Goal: Check status: Check status

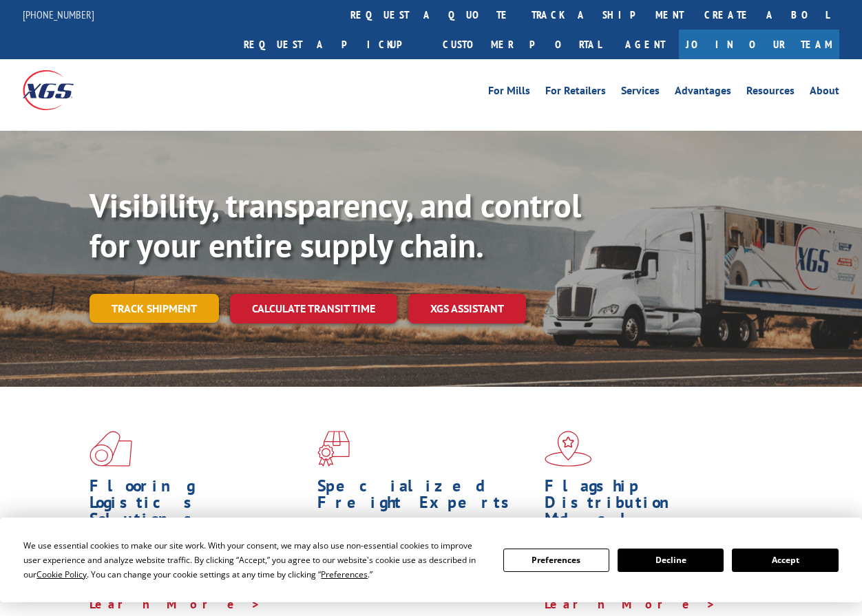
click at [168, 294] on link "Track shipment" at bounding box center [154, 308] width 129 height 29
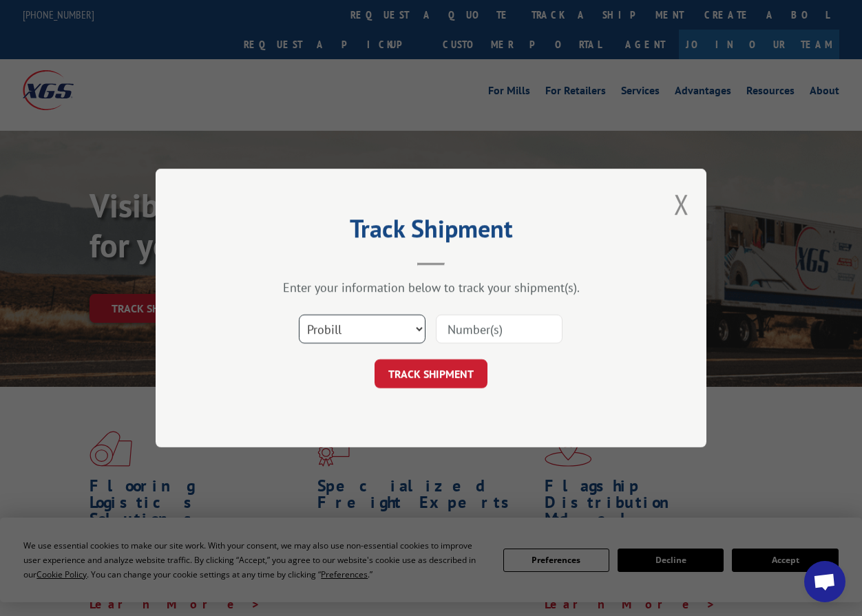
click at [392, 323] on select "Select category... Probill BOL PO" at bounding box center [362, 329] width 127 height 29
select select "po"
click at [299, 315] on select "Select category... Probill BOL PO" at bounding box center [362, 329] width 127 height 29
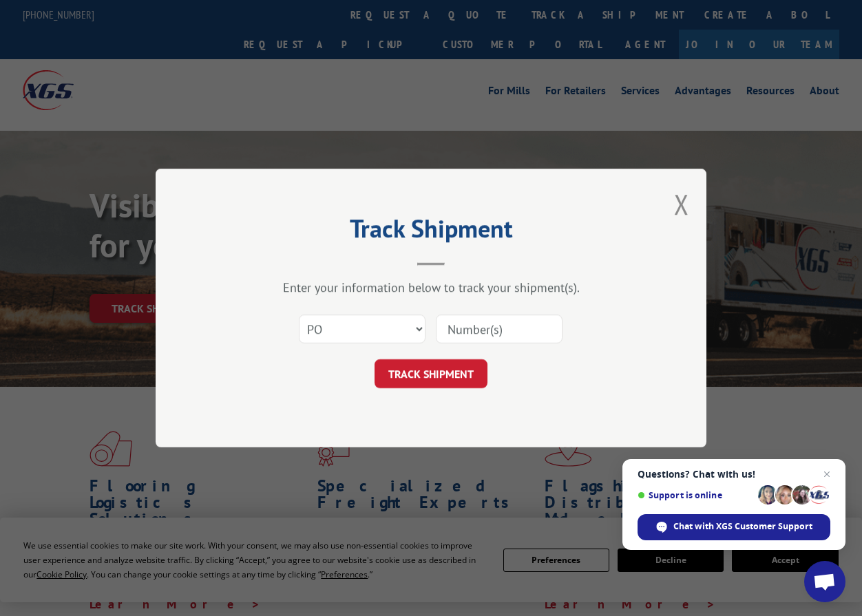
click at [468, 335] on input at bounding box center [499, 329] width 127 height 29
paste input "82544496"
type input "82544496"
click at [447, 380] on button "TRACK SHIPMENT" at bounding box center [431, 373] width 113 height 29
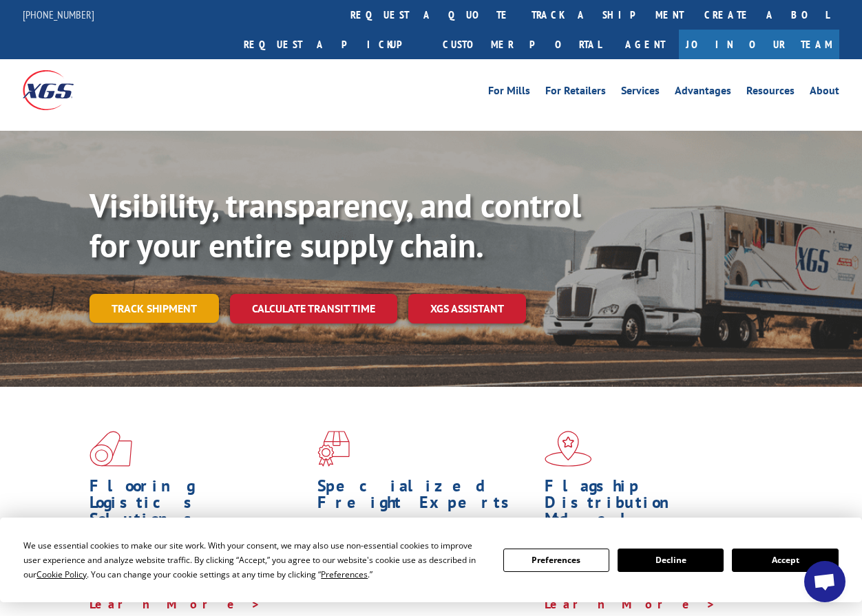
click at [185, 294] on link "Track shipment" at bounding box center [154, 308] width 129 height 29
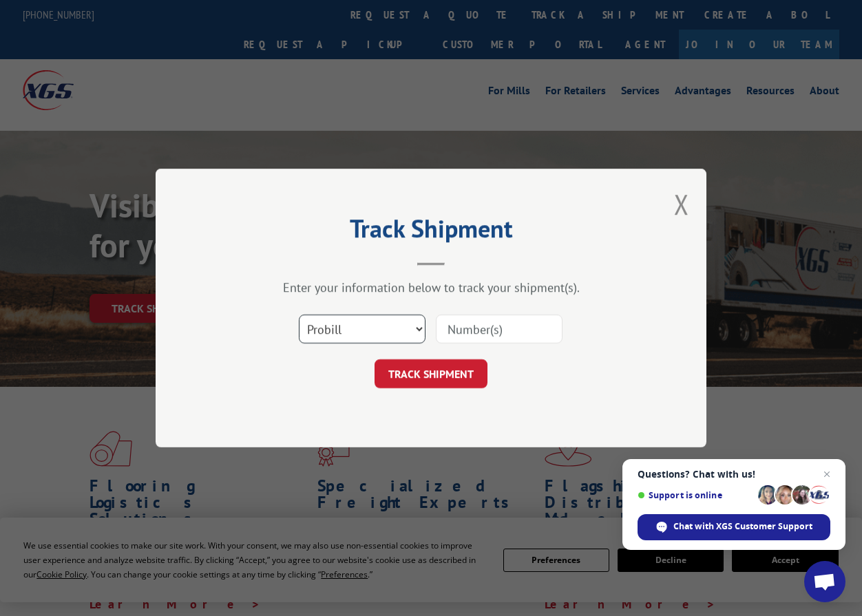
click at [365, 334] on select "Select category... Probill BOL PO" at bounding box center [362, 329] width 127 height 29
select select "po"
click at [299, 315] on select "Select category... Probill BOL PO" at bounding box center [362, 329] width 127 height 29
paste input "82544498"
type input "82544498"
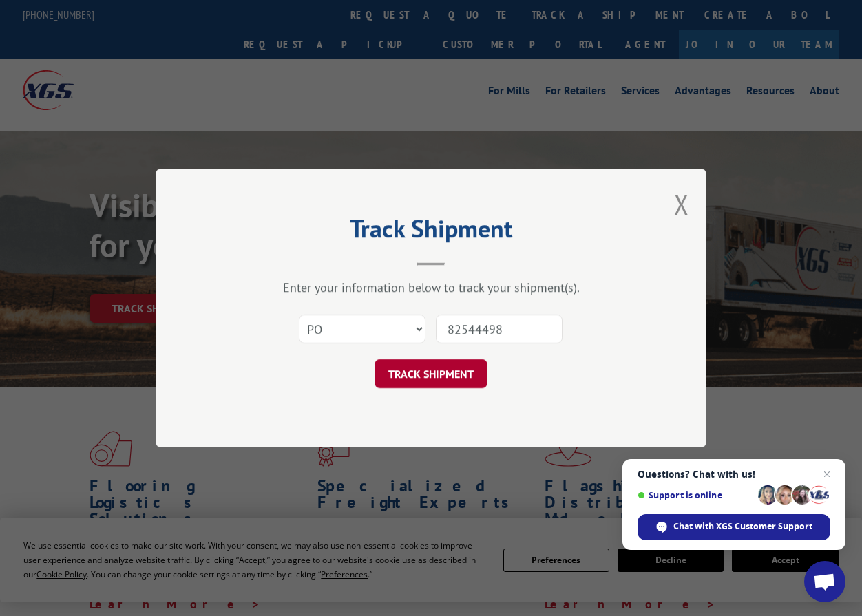
click at [466, 368] on button "TRACK SHIPMENT" at bounding box center [431, 373] width 113 height 29
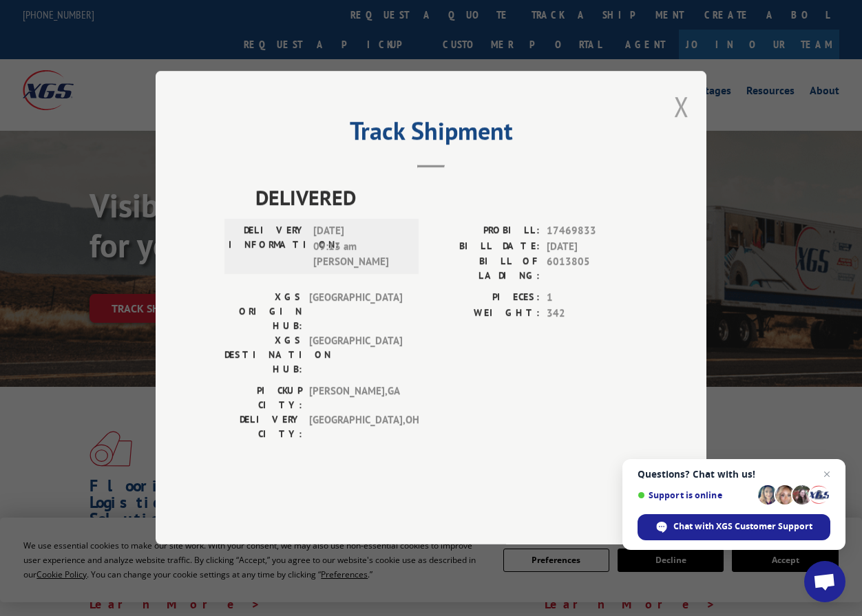
click at [676, 125] on button "Close modal" at bounding box center [681, 106] width 15 height 36
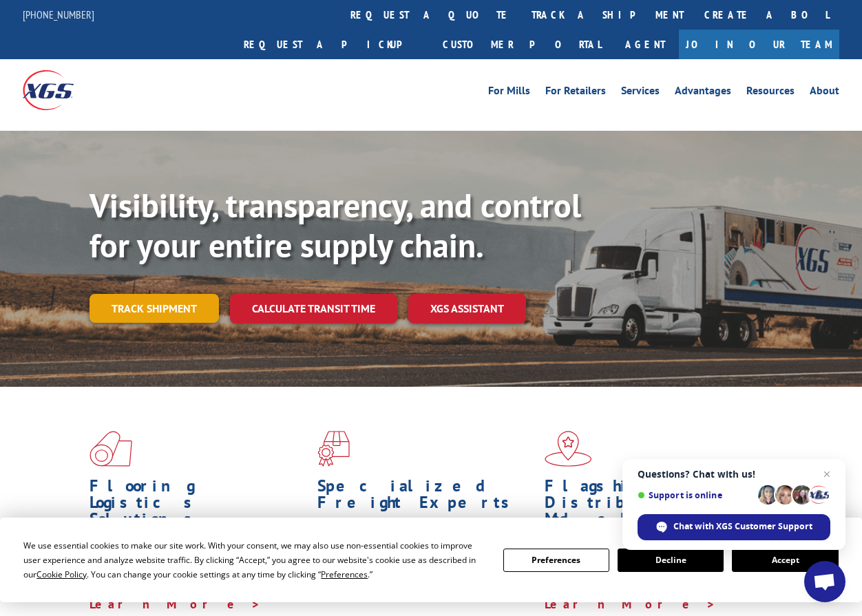
click at [189, 294] on link "Track shipment" at bounding box center [154, 308] width 129 height 29
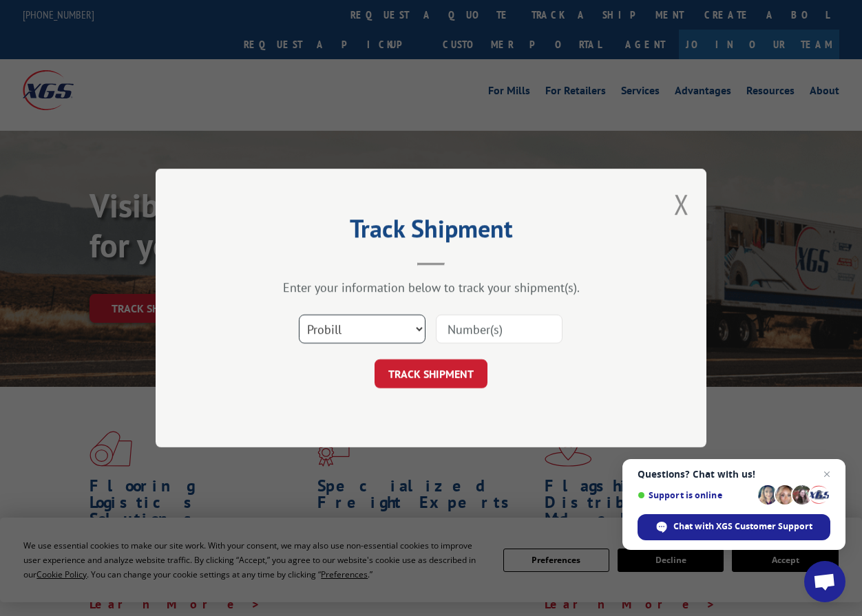
click at [339, 329] on select "Select category... Probill BOL PO" at bounding box center [362, 329] width 127 height 29
select select "po"
click at [299, 315] on select "Select category... Probill BOL PO" at bounding box center [362, 329] width 127 height 29
paste input "82544527"
type input "82544527"
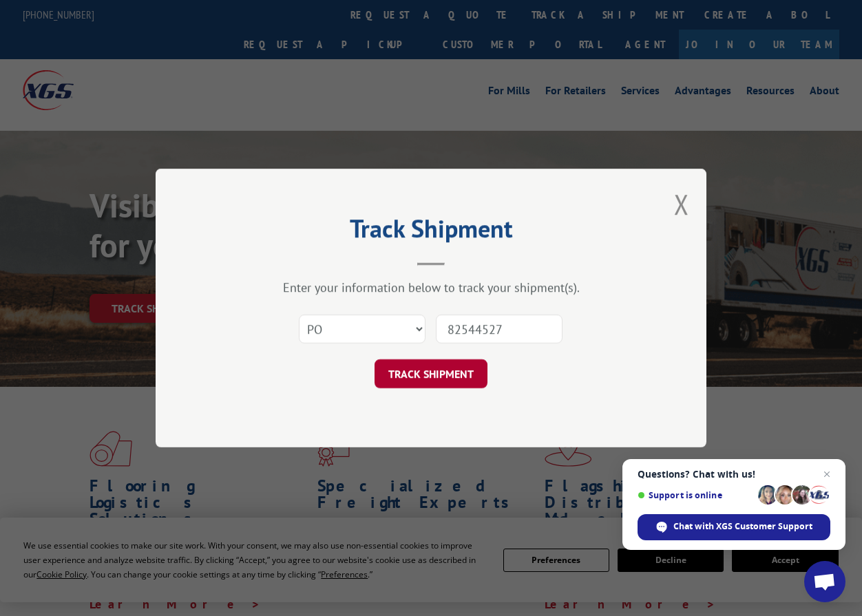
click at [449, 370] on button "TRACK SHIPMENT" at bounding box center [431, 373] width 113 height 29
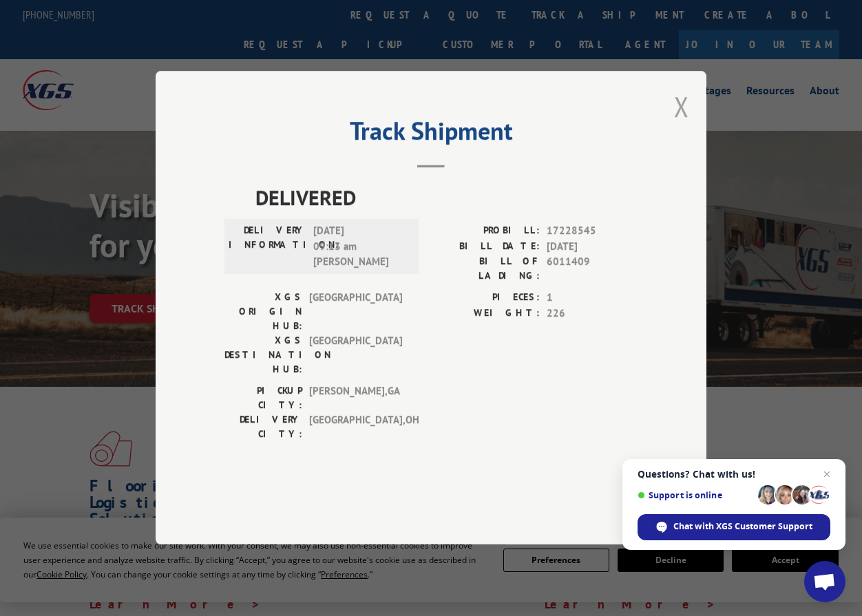
click at [686, 125] on button "Close modal" at bounding box center [681, 106] width 15 height 36
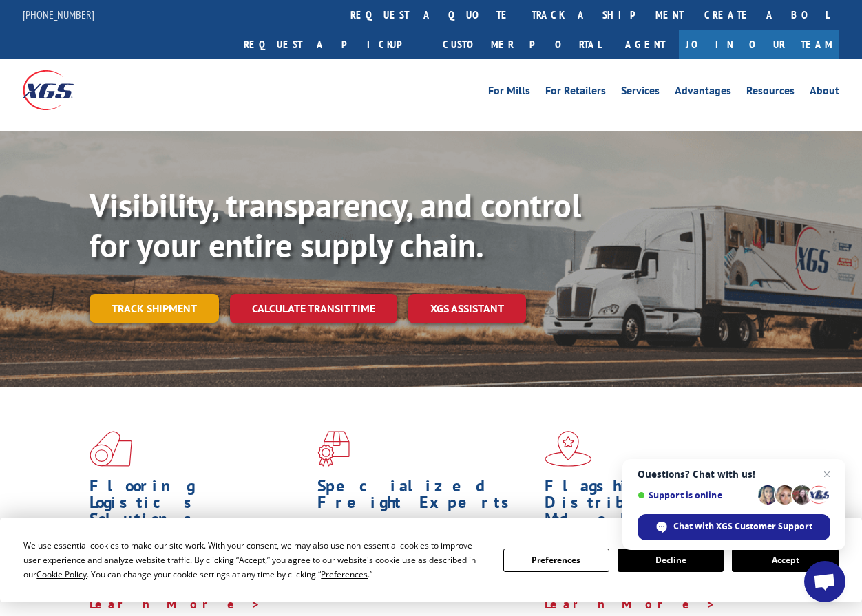
click at [181, 294] on link "Track shipment" at bounding box center [154, 308] width 129 height 29
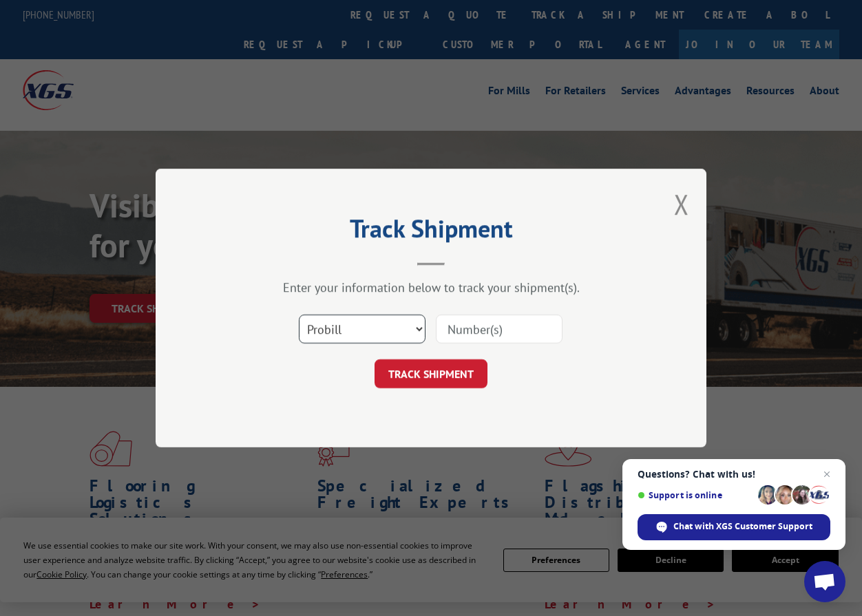
click at [324, 322] on select "Select category... Probill BOL PO" at bounding box center [362, 329] width 127 height 29
select select "po"
click at [299, 315] on select "Select category... Probill BOL PO" at bounding box center [362, 329] width 127 height 29
click at [523, 334] on input at bounding box center [499, 329] width 127 height 29
paste input "82544568"
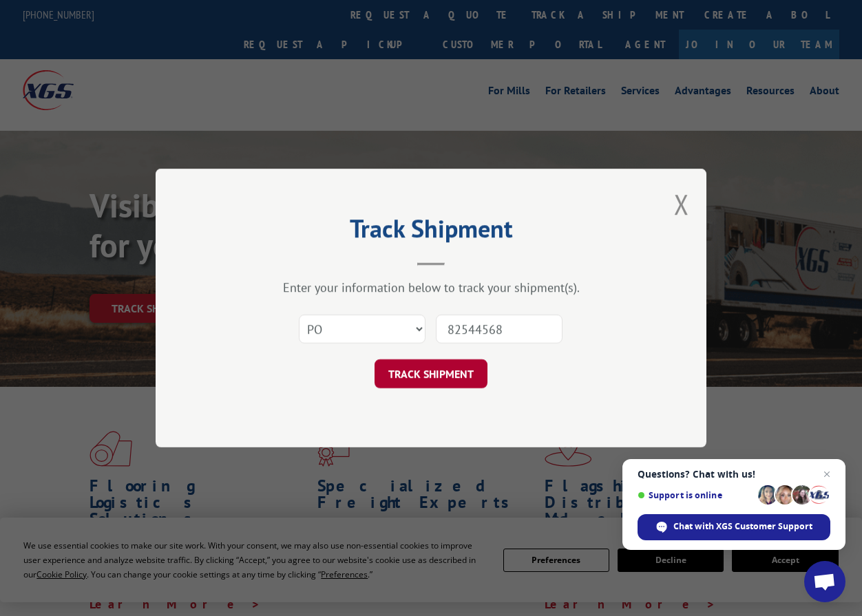
type input "82544568"
click at [454, 377] on button "TRACK SHIPMENT" at bounding box center [431, 373] width 113 height 29
